Goal: Check status: Check status

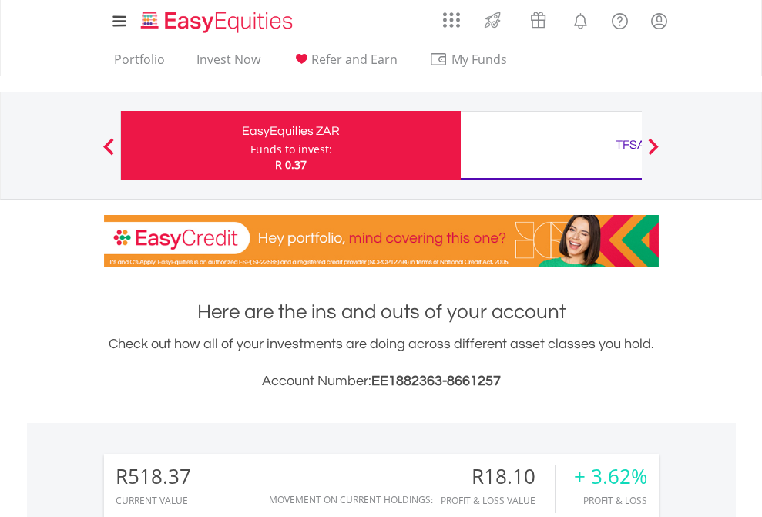
scroll to position [148, 242]
click at [250, 146] on div "Funds to invest:" at bounding box center [291, 149] width 82 height 15
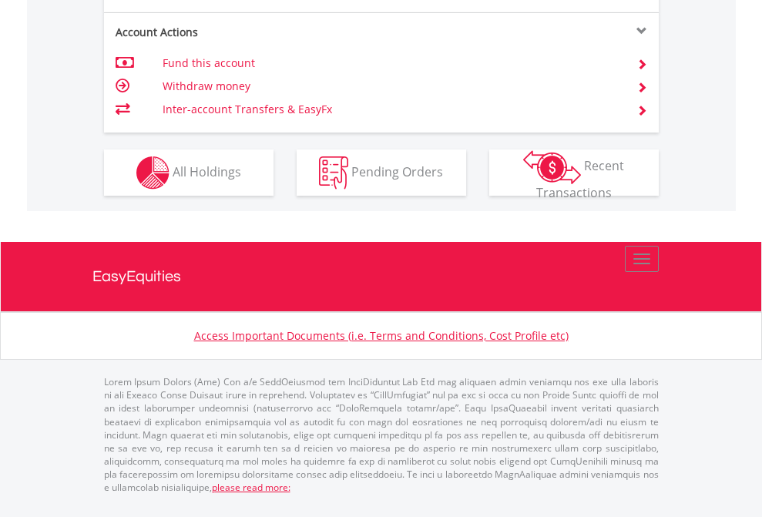
scroll to position [1570, 0]
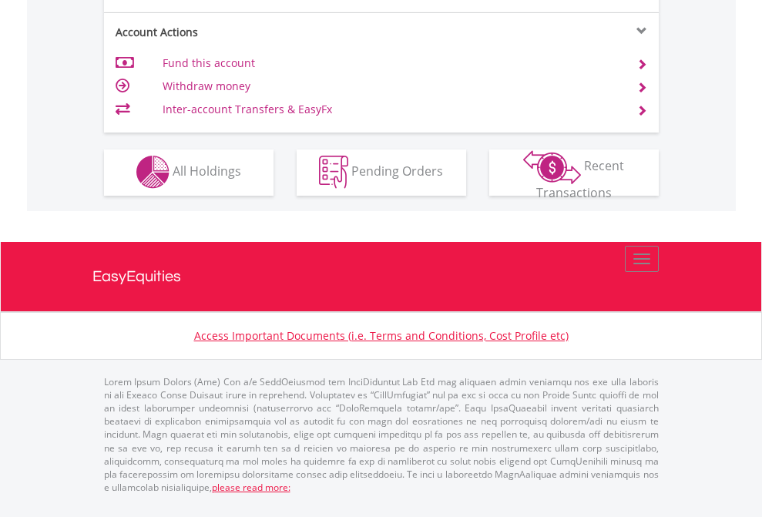
scroll to position [1441, 0]
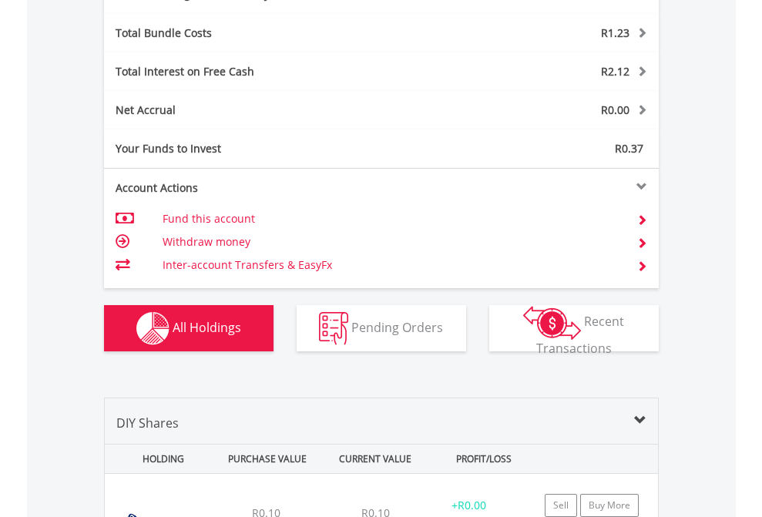
scroll to position [1837, 0]
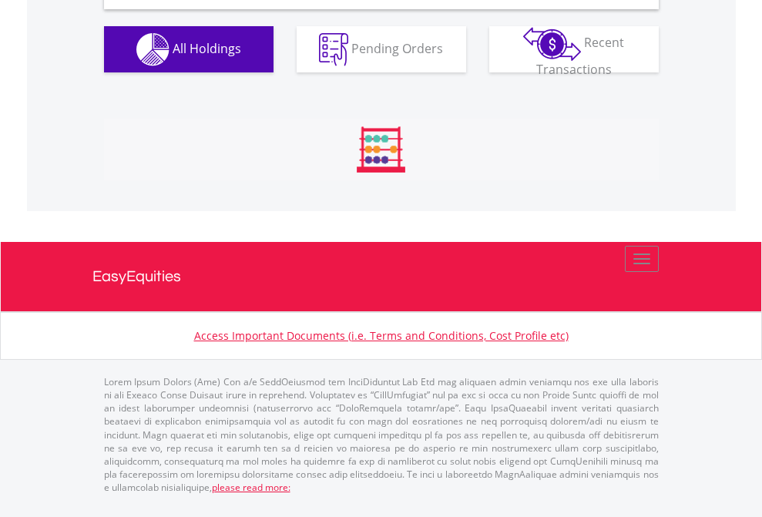
scroll to position [1489, 0]
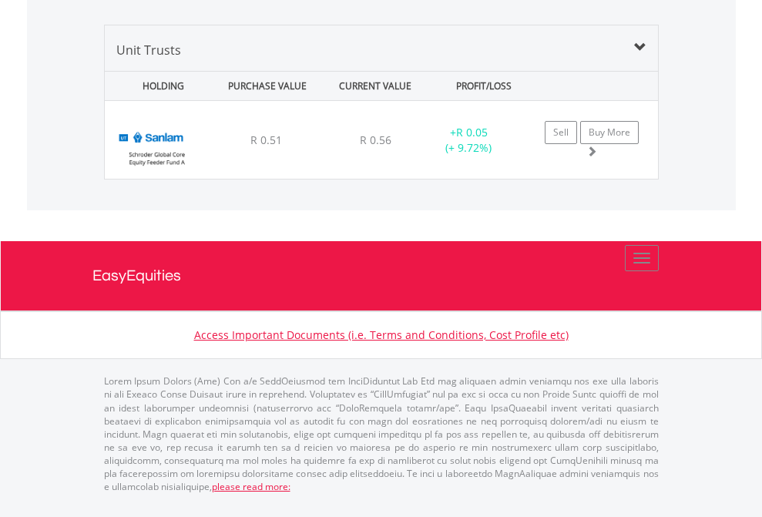
scroll to position [111, 0]
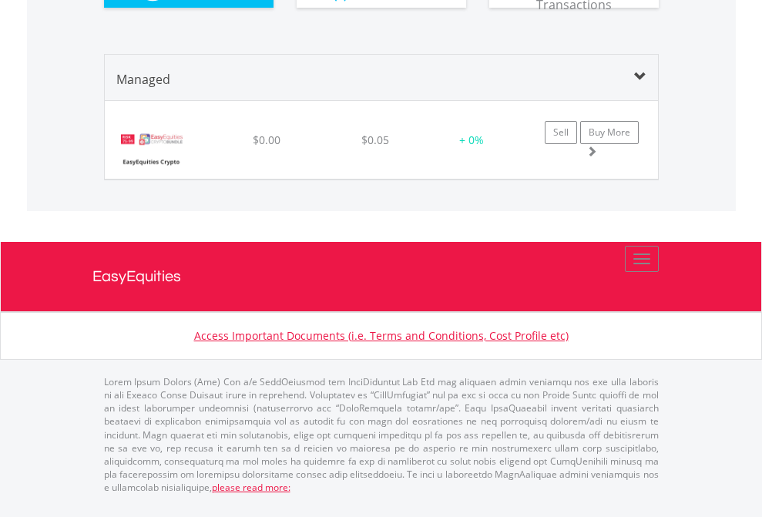
scroll to position [1462, 0]
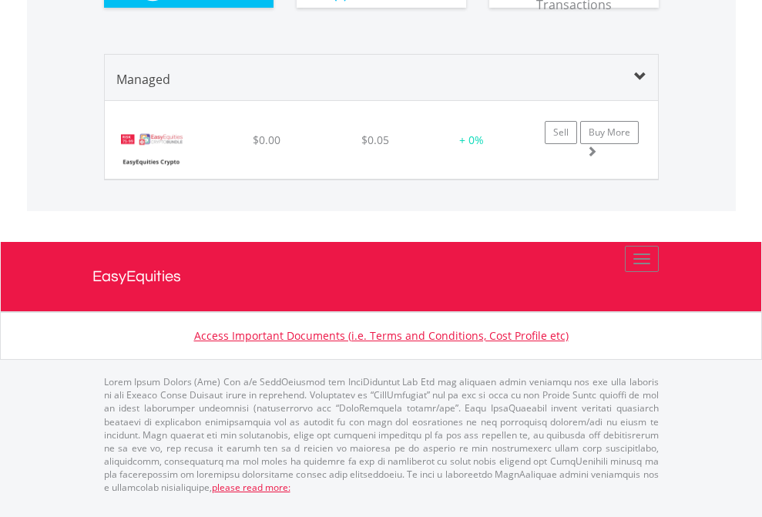
scroll to position [148, 242]
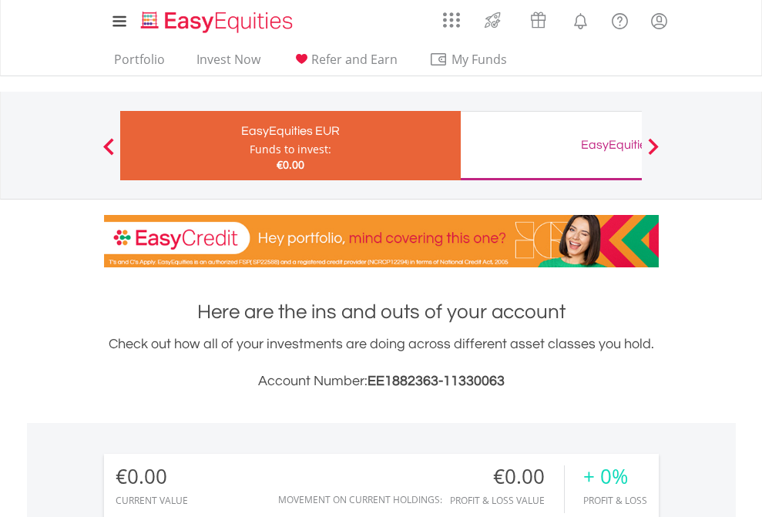
scroll to position [148, 242]
click at [551, 146] on div "EasyEquities GBP" at bounding box center [630, 145] width 321 height 22
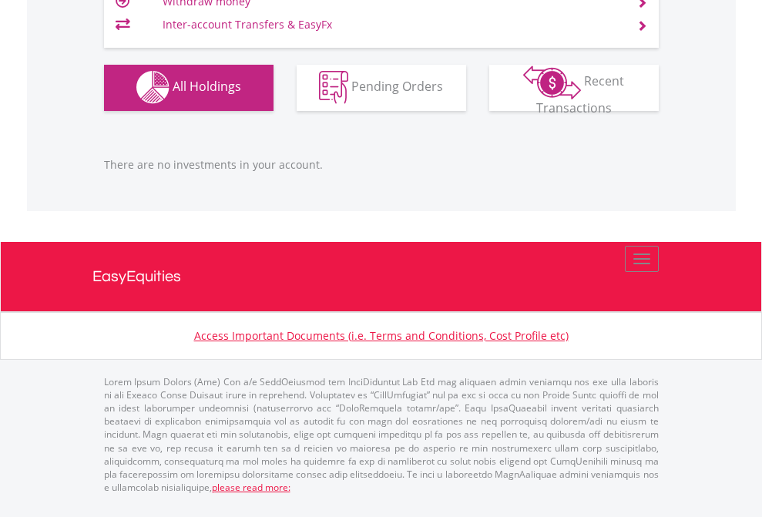
scroll to position [148, 242]
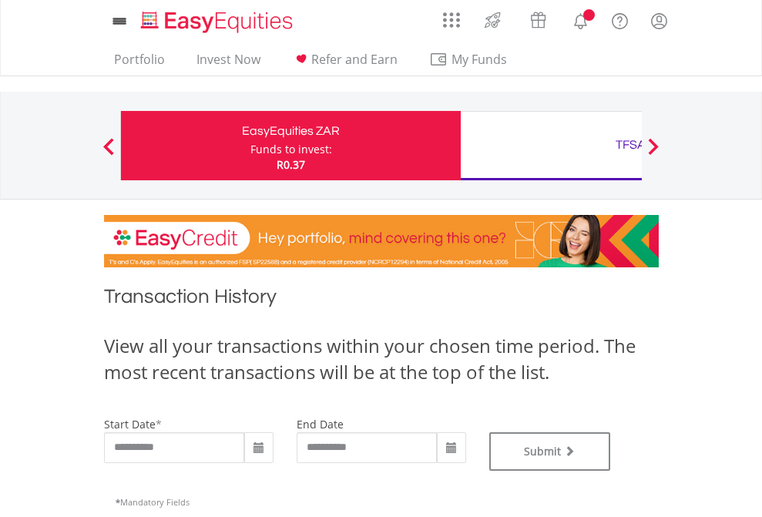
type input "**********"
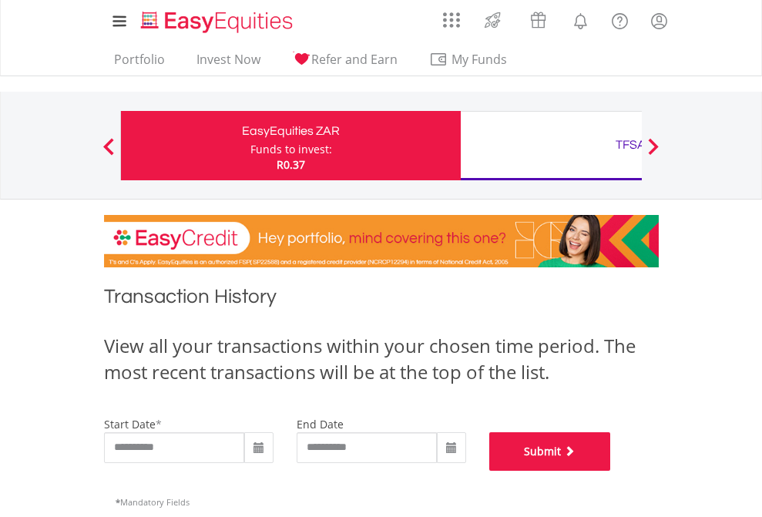
click at [611, 471] on button "Submit" at bounding box center [550, 451] width 122 height 39
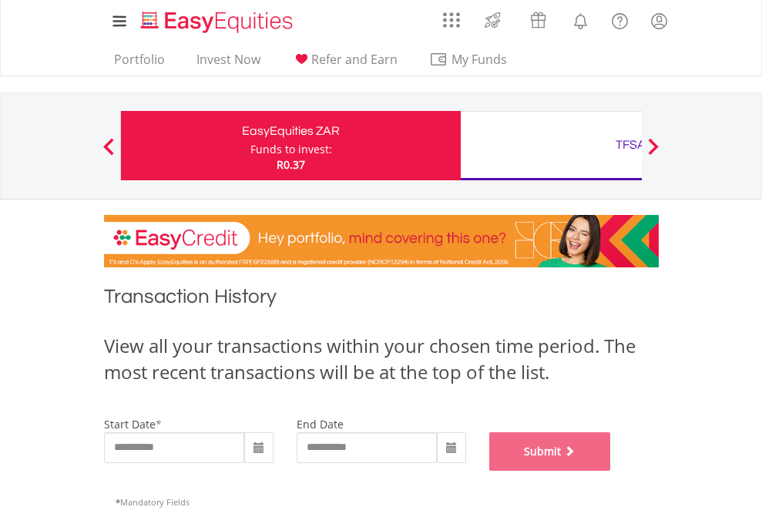
scroll to position [625, 0]
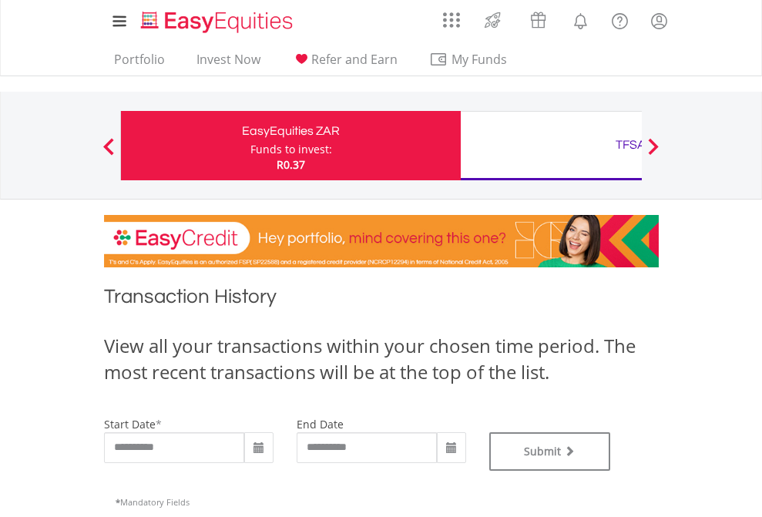
click at [551, 146] on div "TFSA" at bounding box center [630, 145] width 321 height 22
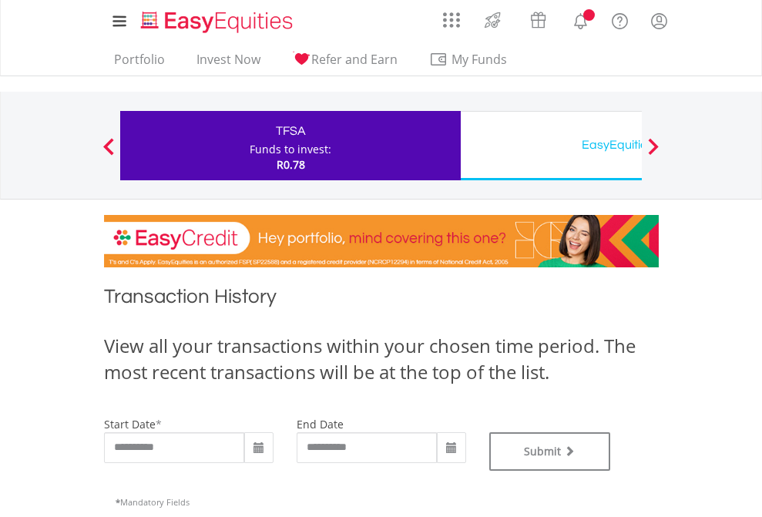
type input "**********"
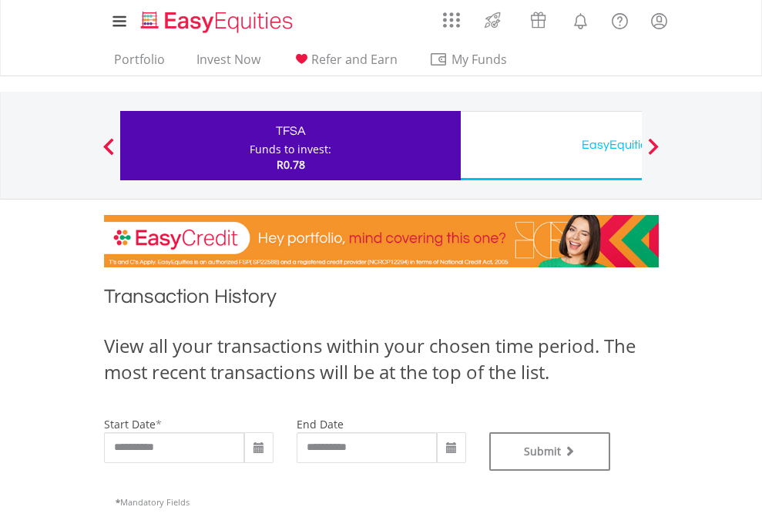
click at [551, 146] on div "EasyEquities USD" at bounding box center [630, 145] width 321 height 22
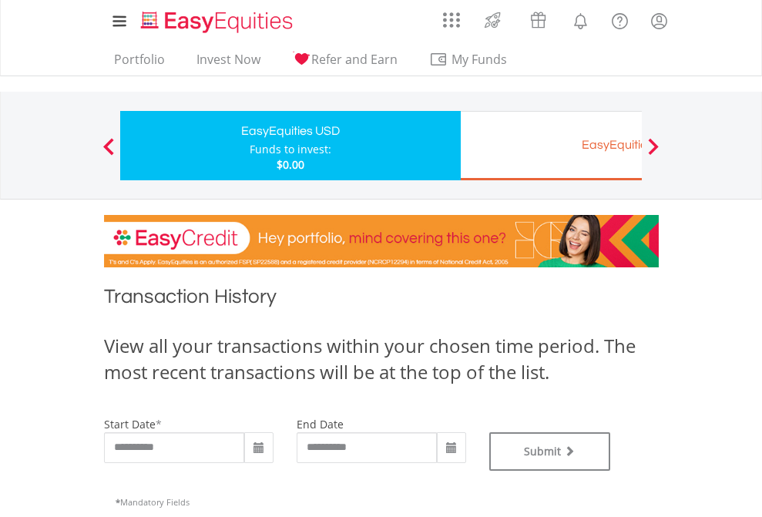
type input "**********"
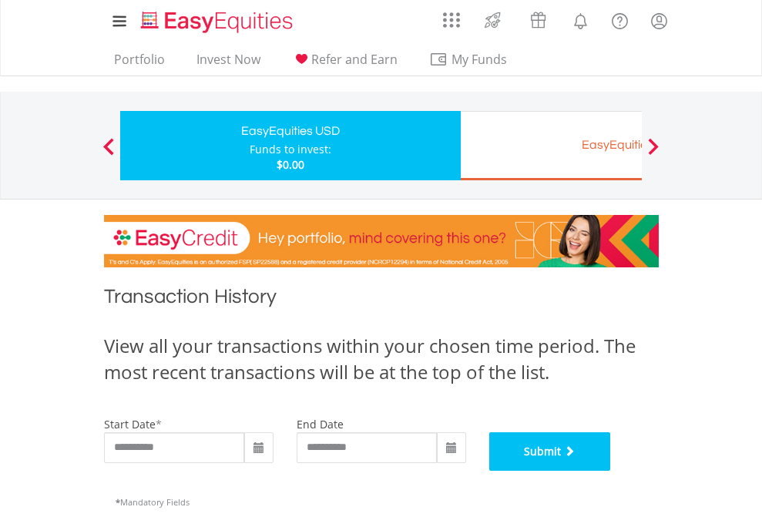
click at [611, 471] on button "Submit" at bounding box center [550, 451] width 122 height 39
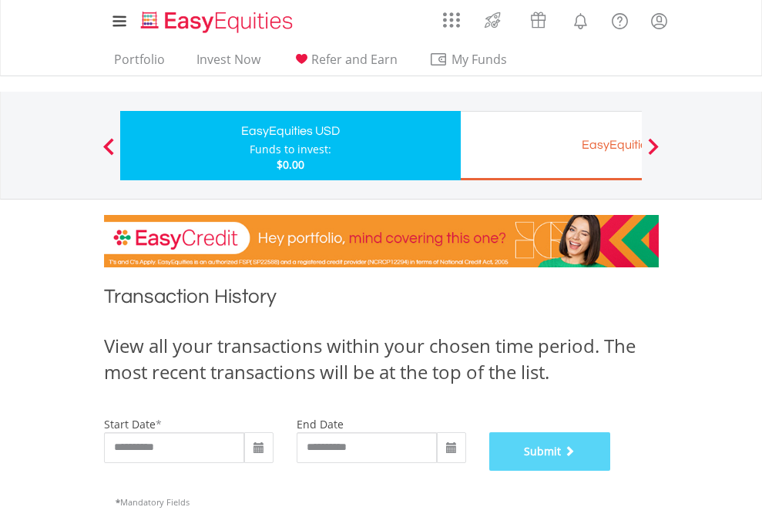
scroll to position [625, 0]
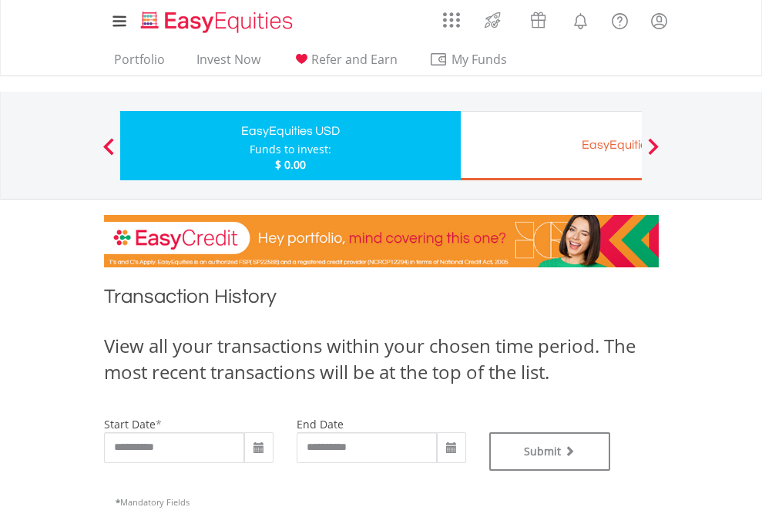
click at [551, 146] on div "EasyEquities EUR" at bounding box center [630, 145] width 321 height 22
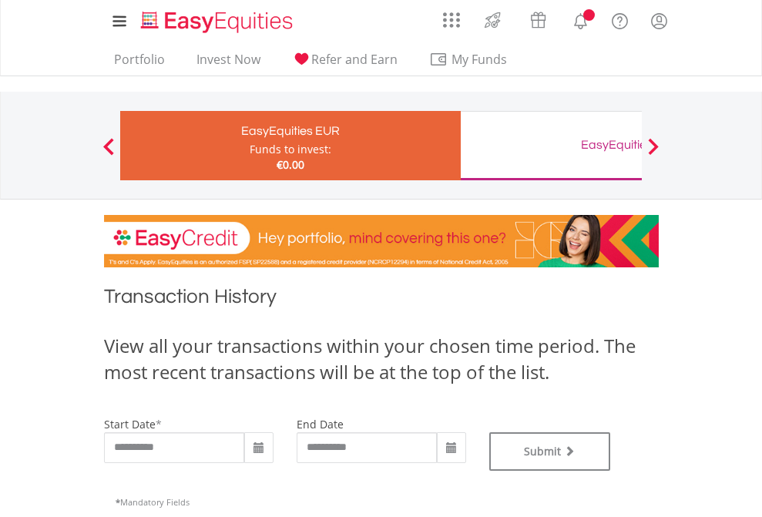
type input "**********"
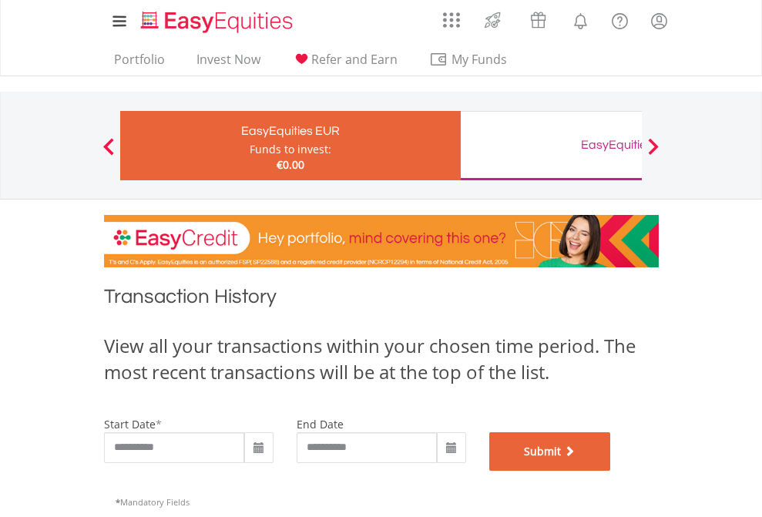
click at [611, 471] on button "Submit" at bounding box center [550, 451] width 122 height 39
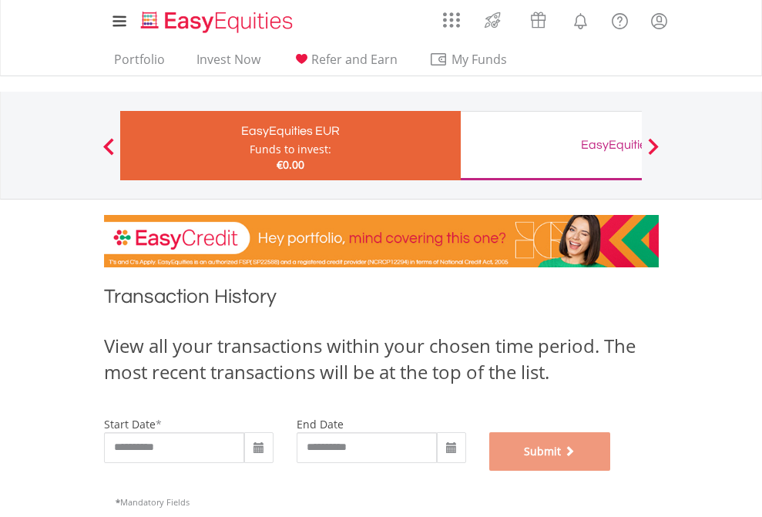
scroll to position [625, 0]
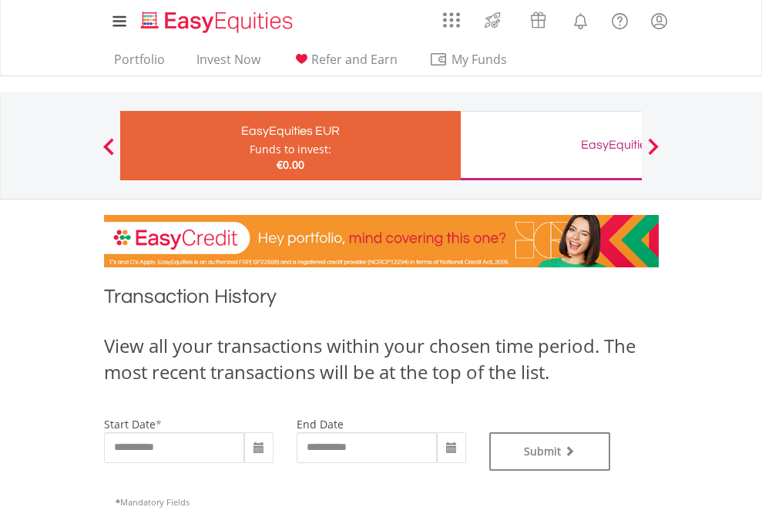
click at [551, 146] on div "EasyEquities GBP" at bounding box center [630, 145] width 321 height 22
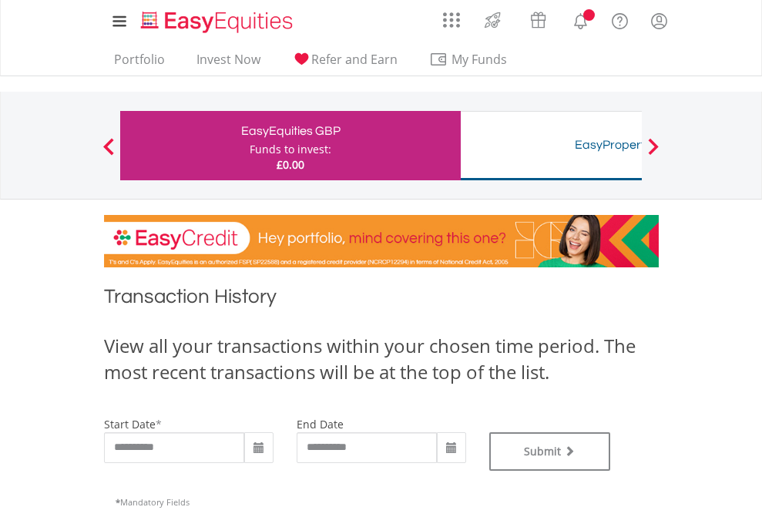
type input "**********"
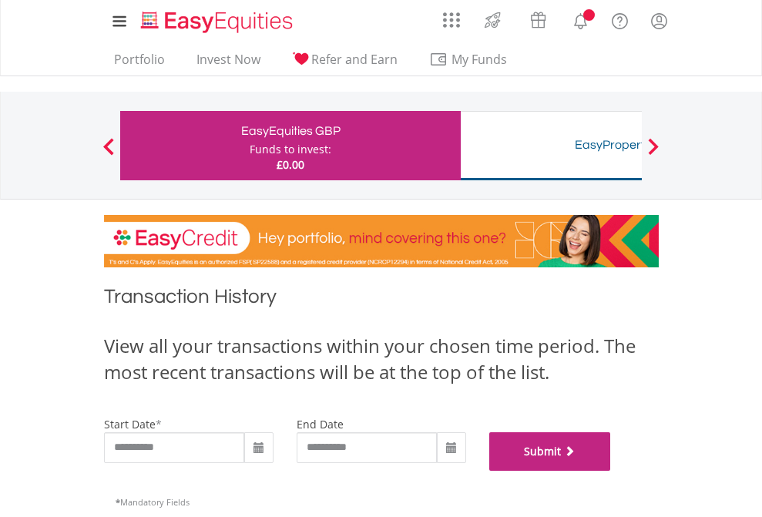
click at [611, 471] on button "Submit" at bounding box center [550, 451] width 122 height 39
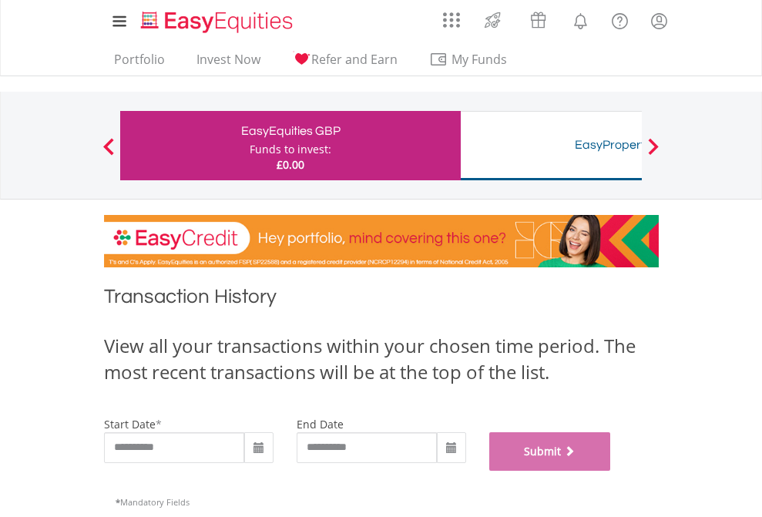
scroll to position [625, 0]
